Goal: Navigation & Orientation: Understand site structure

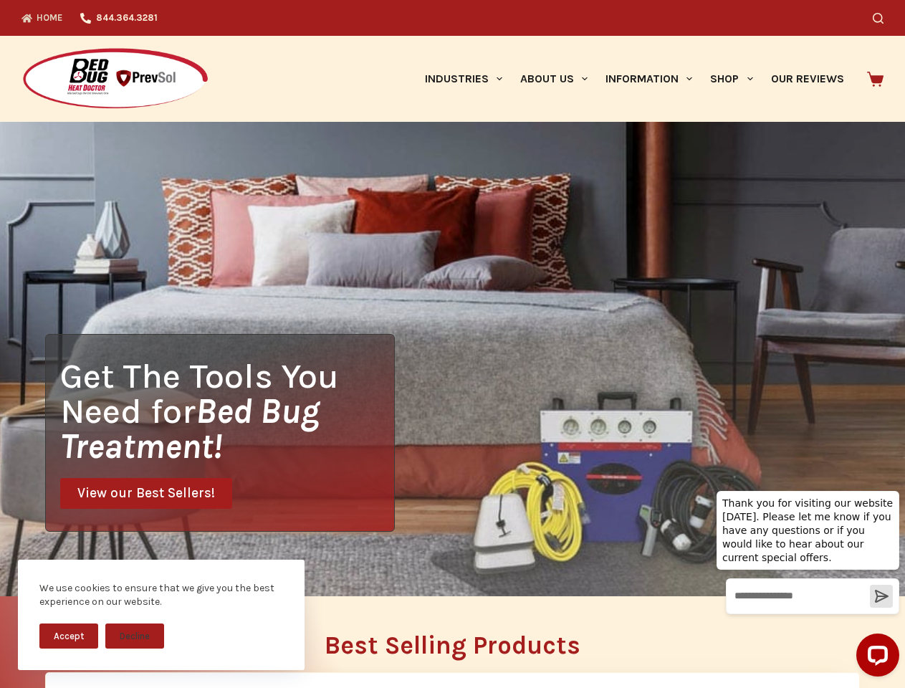
click at [452, 344] on div "Get The Tools You Need for Bed Bug Treatment! View our Best Sellers!" at bounding box center [452, 359] width 905 height 474
click at [69, 635] on button "Accept" at bounding box center [68, 635] width 59 height 25
click at [135, 635] on button "Decline" at bounding box center [134, 635] width 59 height 25
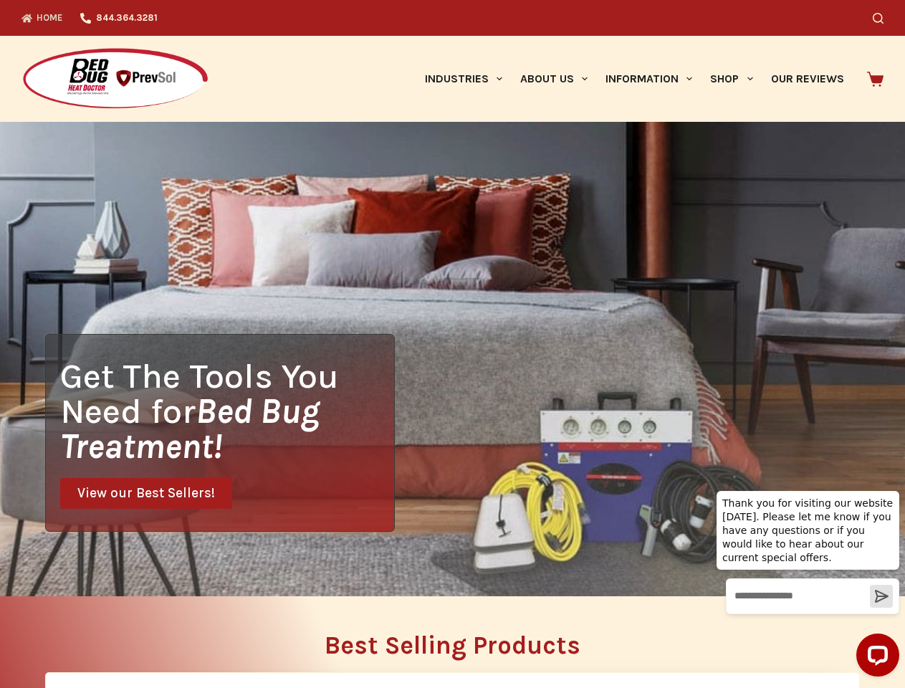
click at [883, 18] on icon "Search" at bounding box center [877, 18] width 11 height 11
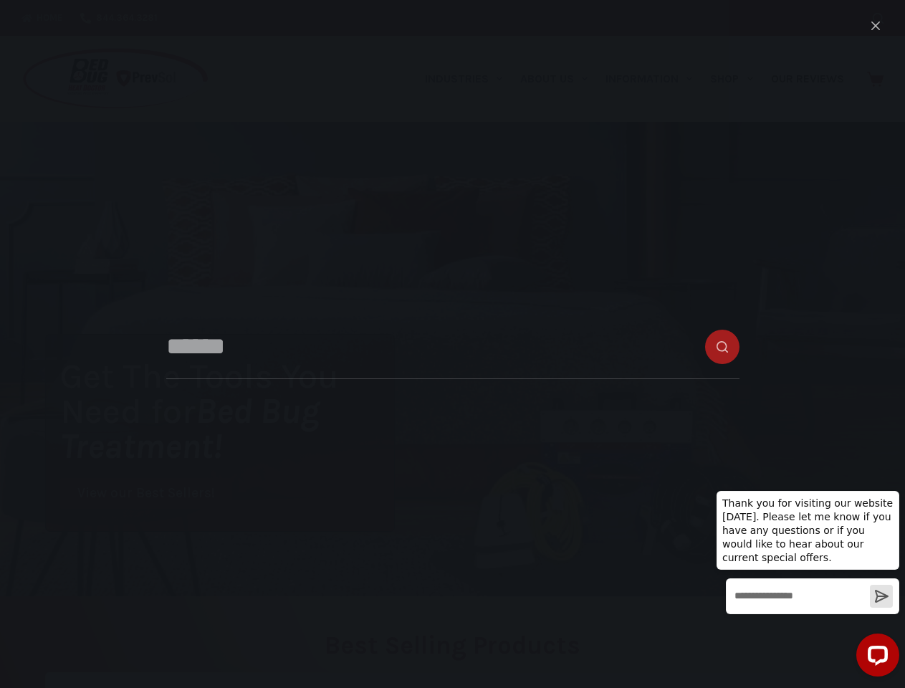
click at [468, 79] on link "Industries" at bounding box center [462, 79] width 95 height 86
